Goal: Understand process/instructions: Learn how to perform a task or action

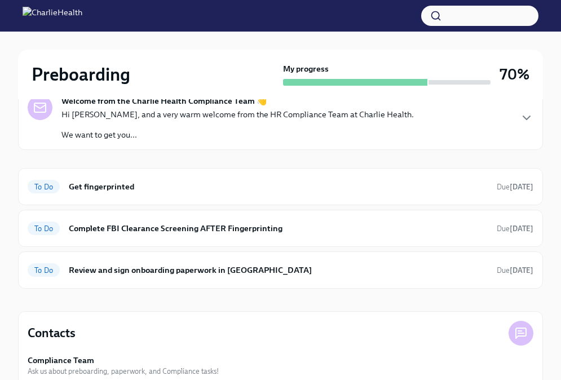
scroll to position [113, 0]
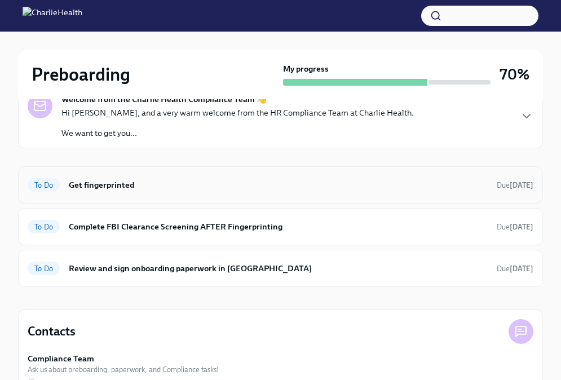
click at [136, 191] on h6 "Get fingerprinted" at bounding box center [278, 185] width 419 height 12
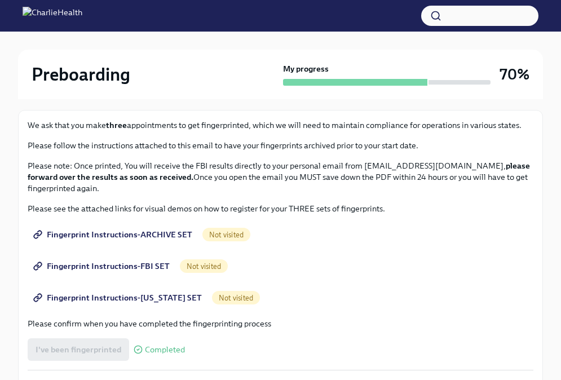
click at [101, 233] on span "Fingerprint Instructions-ARCHIVE SET" at bounding box center [114, 234] width 157 height 11
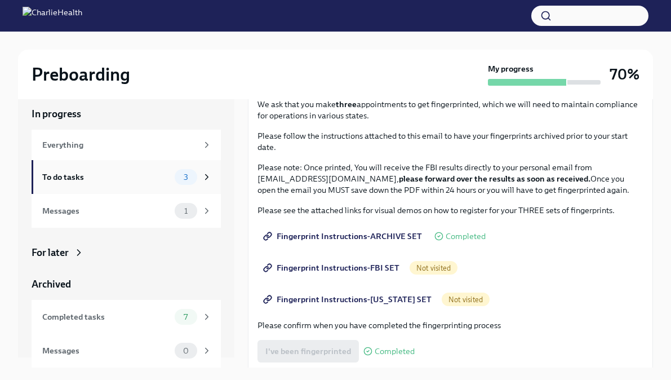
click at [163, 176] on div "To do tasks" at bounding box center [106, 177] width 128 height 12
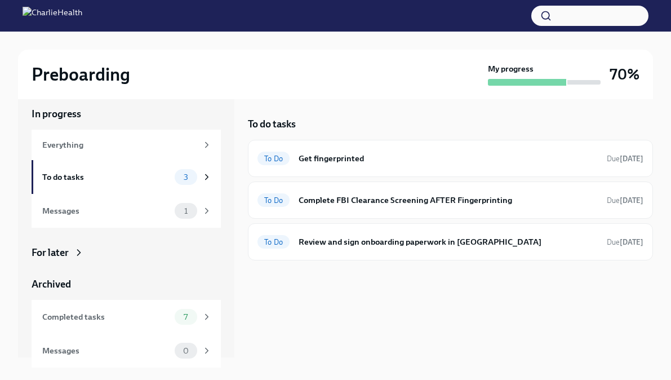
scroll to position [108, 0]
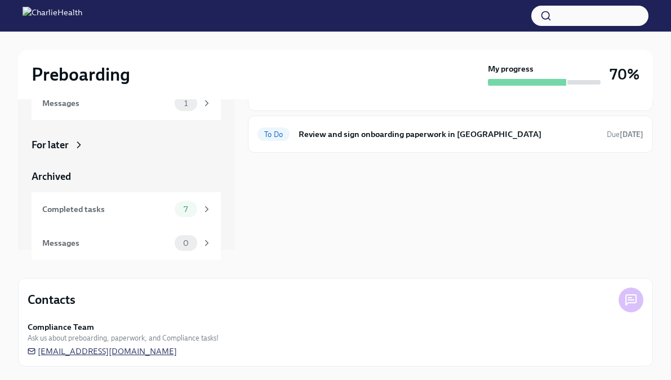
drag, startPoint x: 186, startPoint y: 354, endPoint x: 124, endPoint y: 350, distance: 62.1
click at [124, 350] on div "Compliance Team Ask us about preboarding, paperwork, and Compliance tasks! [EMA…" at bounding box center [336, 339] width 616 height 36
drag, startPoint x: 187, startPoint y: 351, endPoint x: 99, endPoint y: 350, distance: 88.0
click at [99, 350] on div "Compliance Team Ask us about preboarding, paperwork, and Compliance tasks! [EMA…" at bounding box center [336, 339] width 616 height 36
click at [560, 300] on icon at bounding box center [632, 300] width 6 height 0
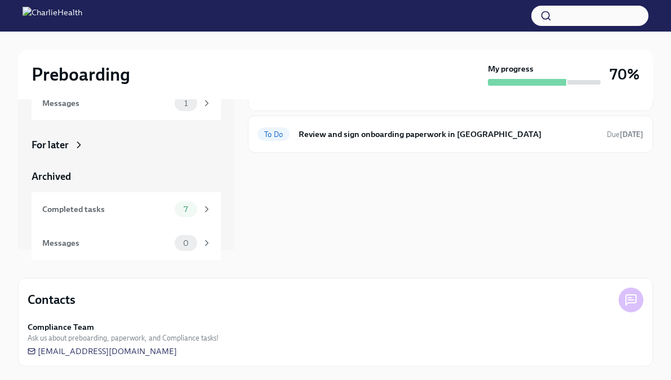
click at [560, 295] on icon at bounding box center [631, 300] width 10 height 10
click at [149, 325] on div "Compliance Team Ask us about preboarding, paperwork, and Compliance tasks!" at bounding box center [336, 332] width 616 height 22
click at [111, 350] on span "[EMAIL_ADDRESS][DOMAIN_NAME]" at bounding box center [102, 351] width 149 height 11
